Goal: Communication & Community: Answer question/provide support

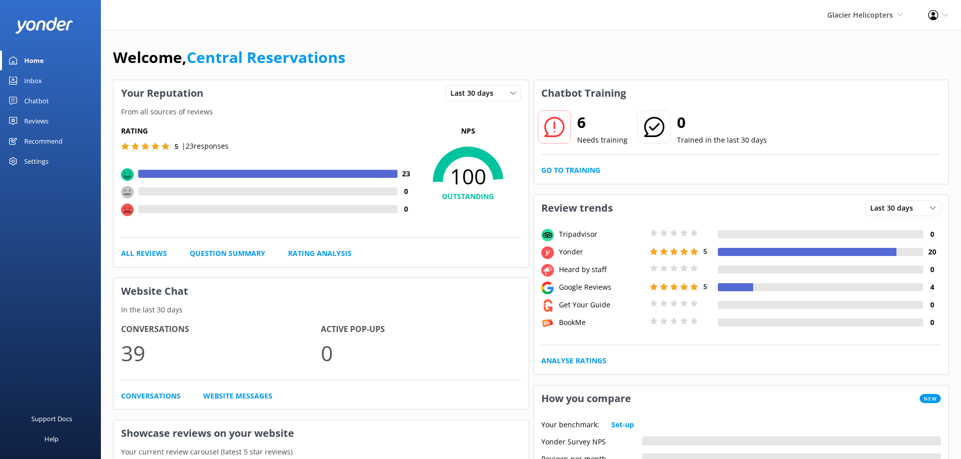
click at [45, 83] on link "Inbox" at bounding box center [50, 81] width 101 height 20
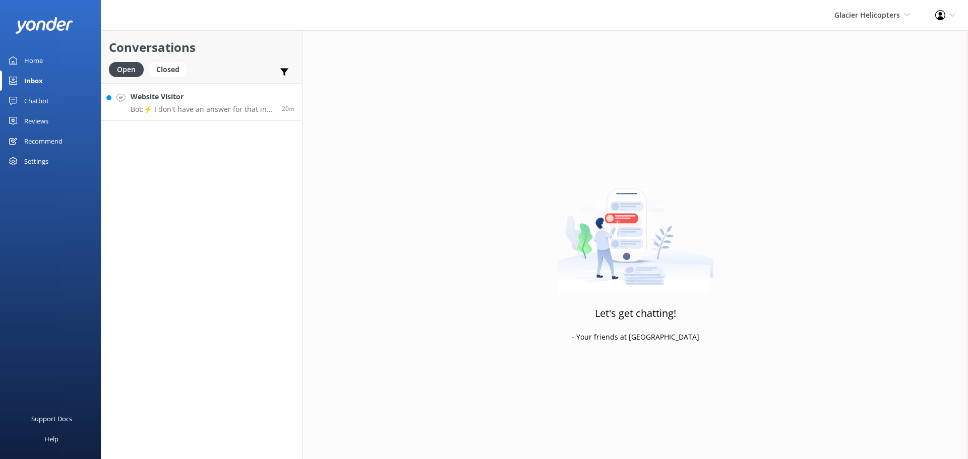
click at [244, 93] on h4 "Website Visitor" at bounding box center [203, 96] width 144 height 11
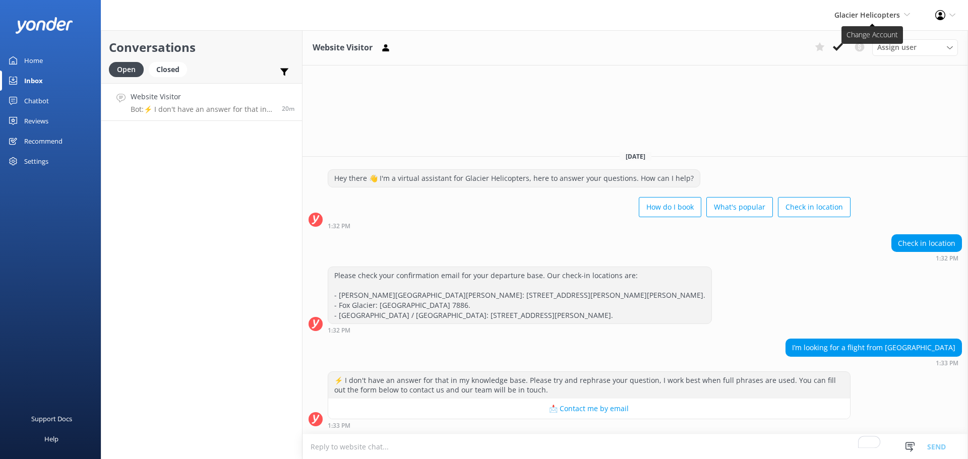
click at [904, 13] on icon at bounding box center [907, 15] width 6 height 6
click at [267, 309] on div "Conversations Open Closed Important Converted Assigned to me Unassigned Website…" at bounding box center [202, 244] width 202 height 429
